Goal: Transaction & Acquisition: Purchase product/service

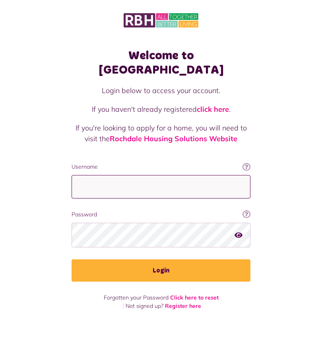
click at [178, 175] on input "Username" at bounding box center [161, 186] width 179 height 23
type input "**********"
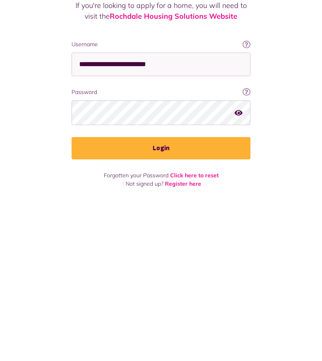
click at [203, 260] on button "Login" at bounding box center [161, 271] width 179 height 22
click at [177, 260] on button "Login" at bounding box center [161, 271] width 179 height 22
click at [167, 260] on button "Login" at bounding box center [161, 271] width 179 height 22
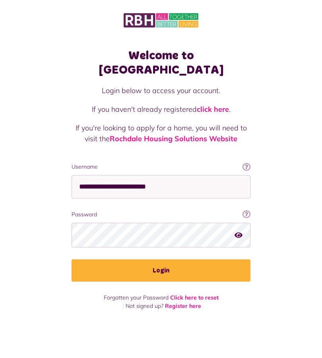
click at [171, 260] on button "Login" at bounding box center [161, 271] width 179 height 22
click at [187, 262] on button "Login" at bounding box center [161, 271] width 179 height 22
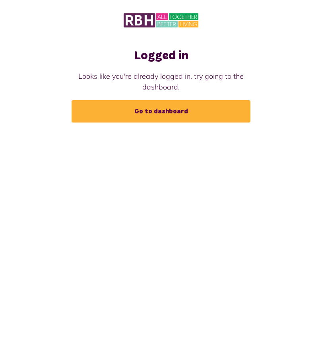
click at [184, 105] on link "Go to dashboard" at bounding box center [161, 111] width 179 height 22
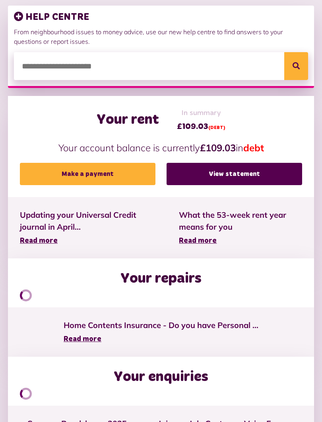
scroll to position [118, 0]
click at [111, 176] on link "Make a payment" at bounding box center [88, 174] width 136 height 22
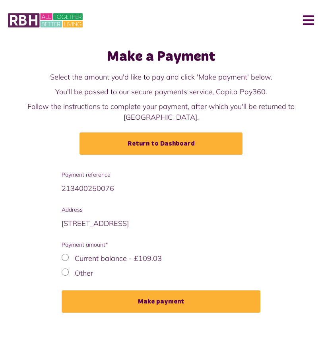
click at [171, 292] on button "Make payment" at bounding box center [161, 302] width 199 height 22
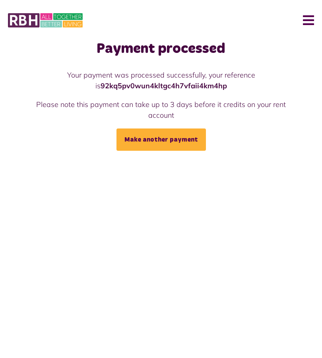
click at [310, 19] on button "Menu" at bounding box center [305, 20] width 17 height 25
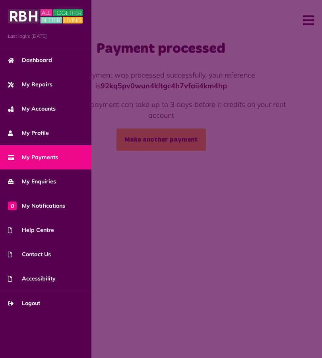
click at [39, 301] on span "Logout" at bounding box center [24, 303] width 32 height 8
